Goal: Check status: Check status

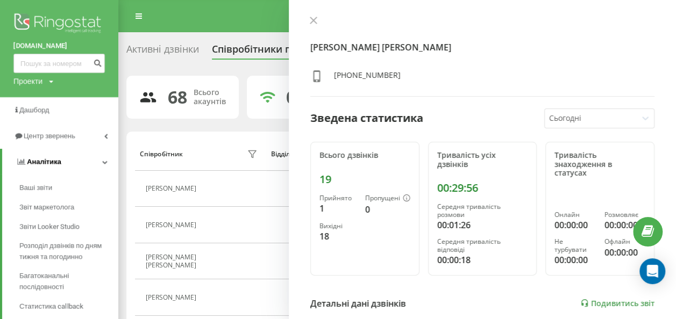
click at [102, 162] on icon at bounding box center [104, 161] width 5 height 5
